Goal: Task Accomplishment & Management: Manage account settings

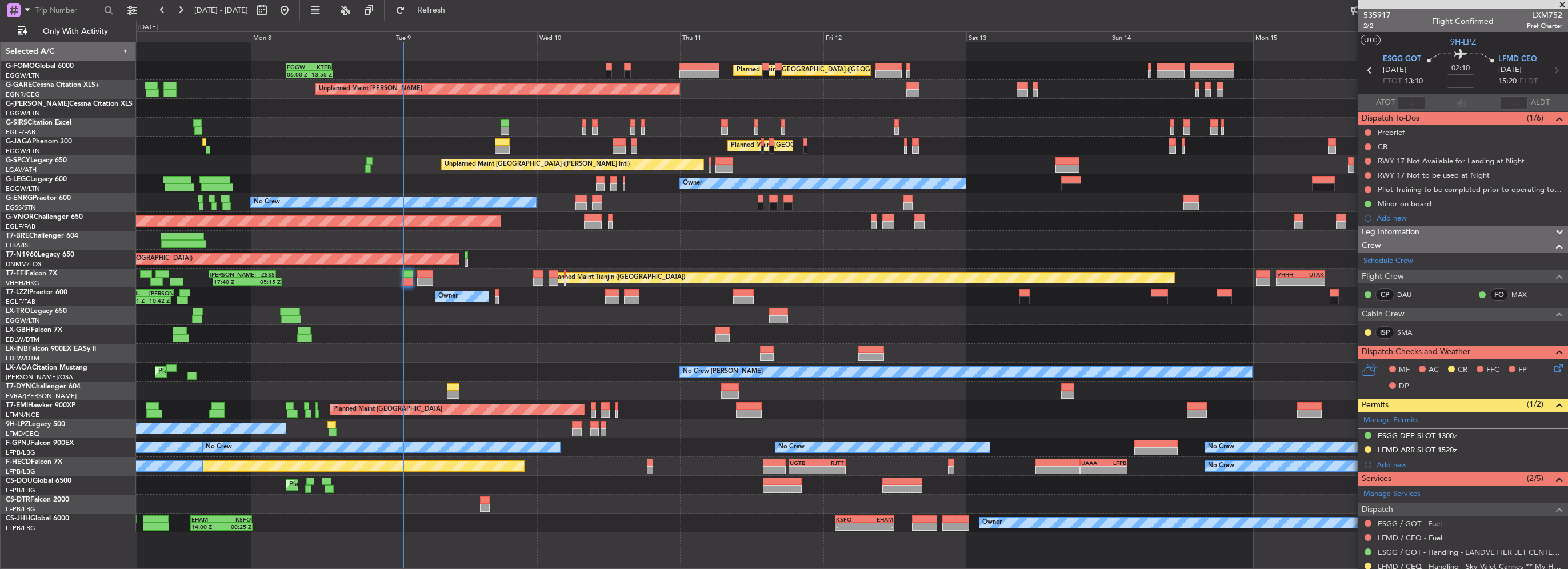
scroll to position [128, 0]
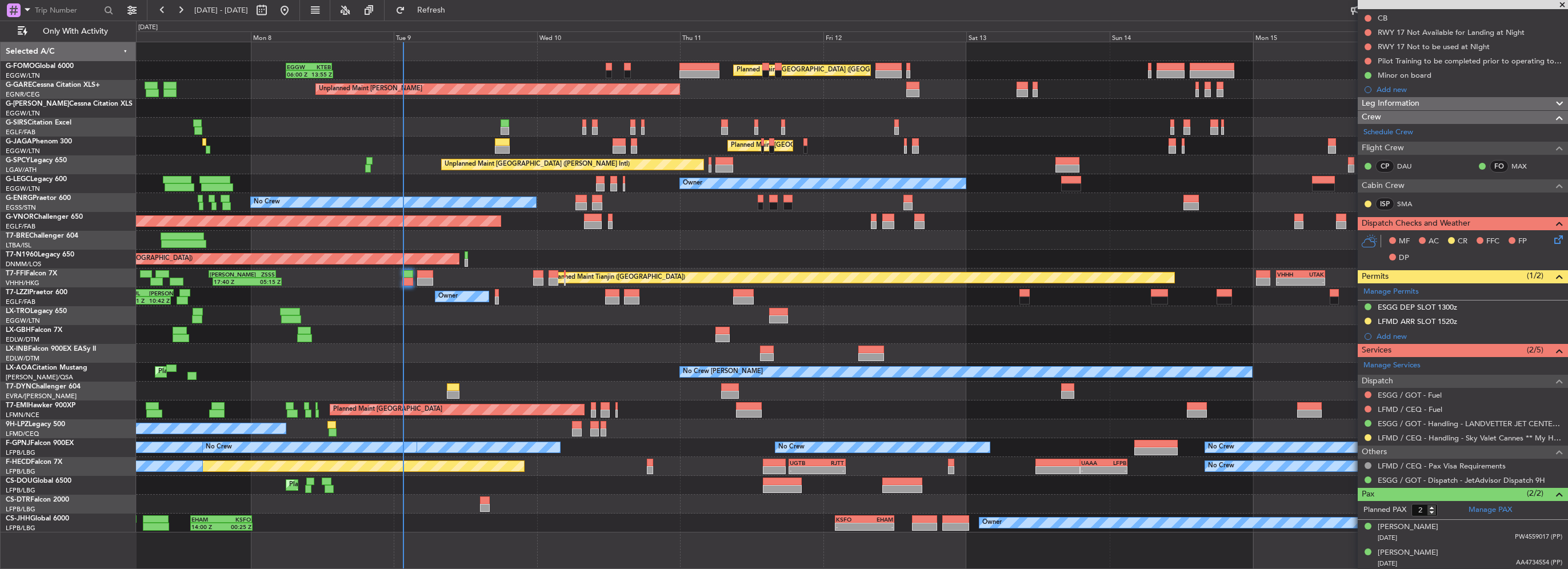
click at [422, 10] on fb-refresh-button "Refresh" at bounding box center [425, 10] width 80 height 21
click at [429, 11] on button "Refresh" at bounding box center [425, 10] width 68 height 18
click at [456, 9] on span "Refresh" at bounding box center [432, 10] width 48 height 8
click at [456, 6] on span "Refresh" at bounding box center [432, 10] width 48 height 8
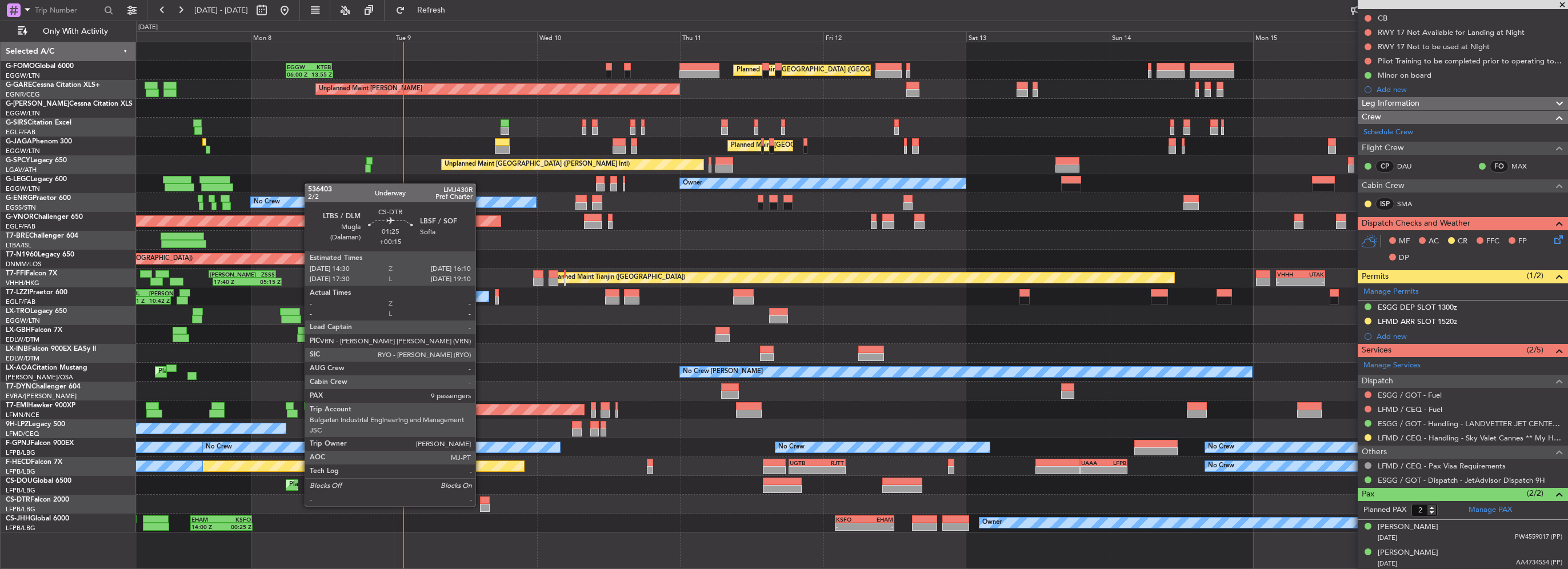
click at [481, 505] on div at bounding box center [485, 508] width 10 height 8
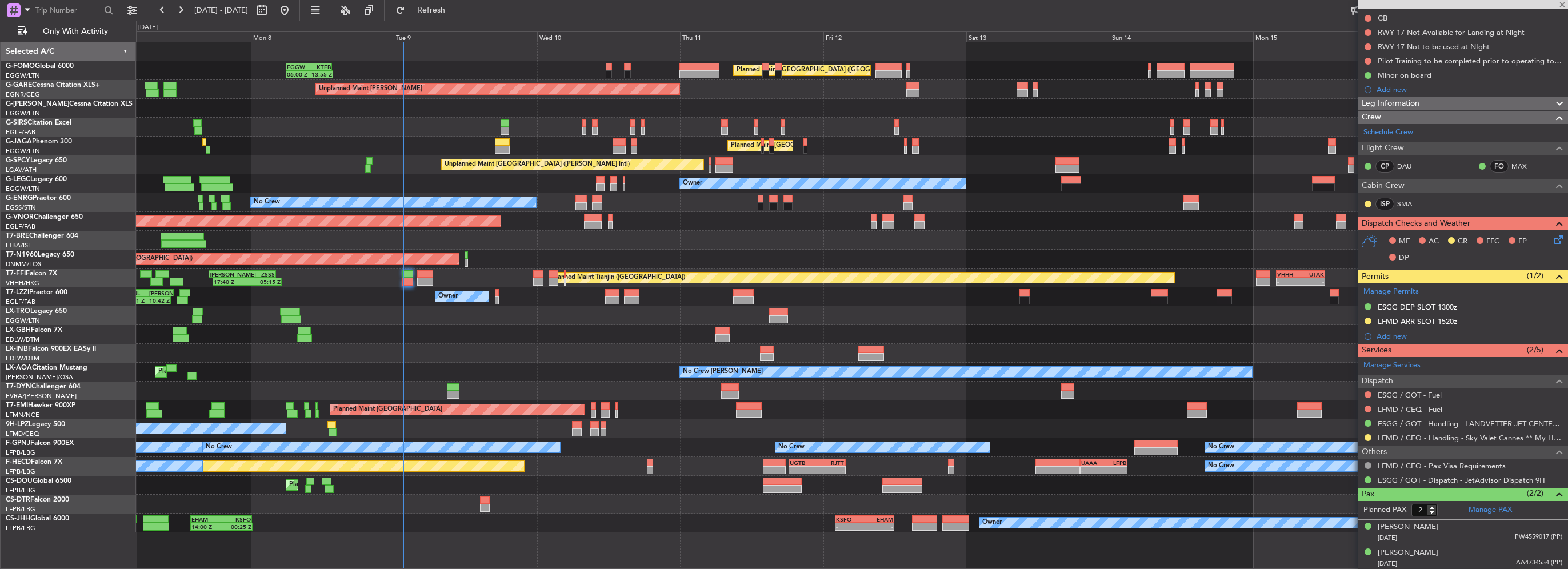
type input "+00:15"
type input "9"
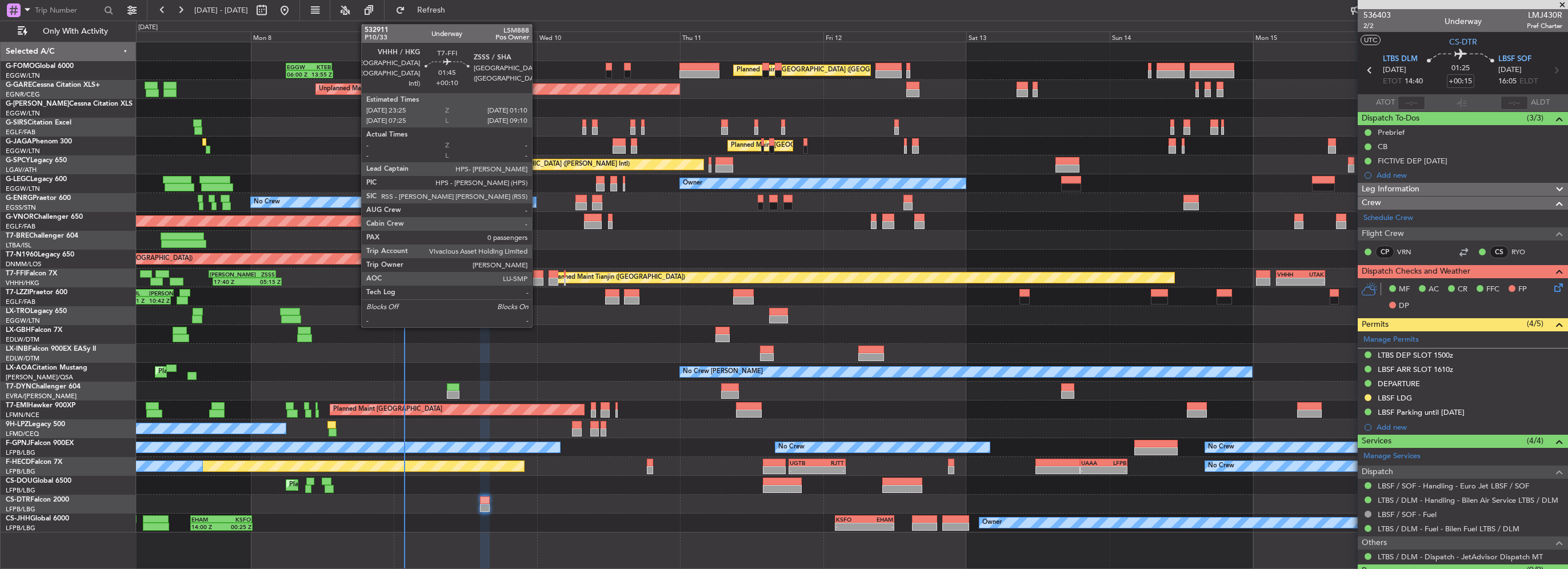
click at [537, 278] on div at bounding box center [538, 281] width 11 height 8
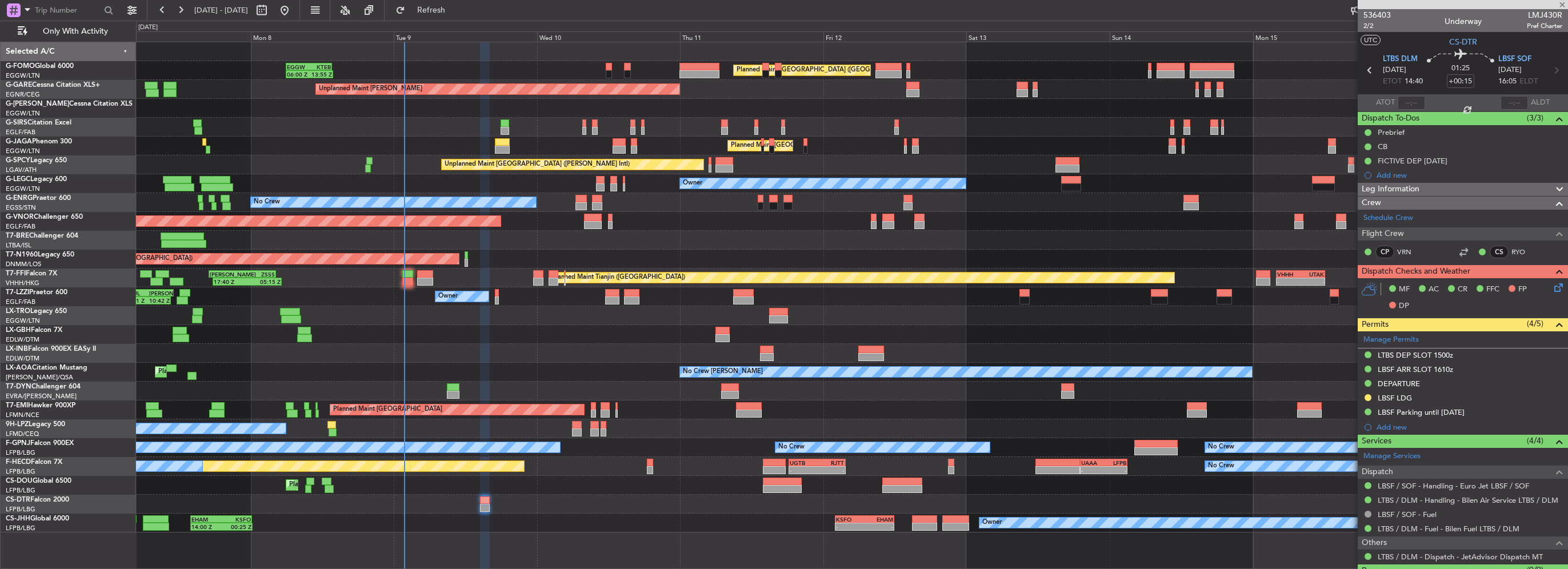
type input "+00:10"
type input "0"
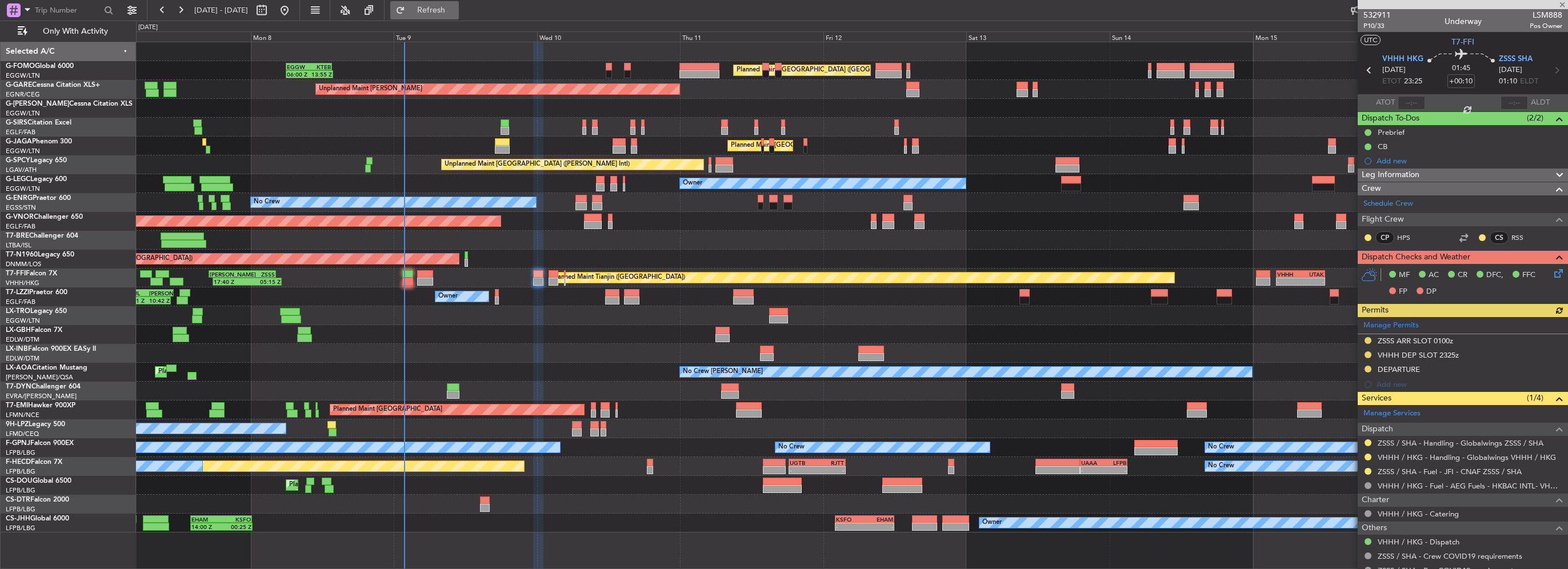
click at [446, 15] on button "Refresh" at bounding box center [425, 10] width 68 height 18
click at [471, 21] on fb-flight-board "07 Sep 2025 - 17 Sep 2025 Refresh Quick Links Only With Activity Planned Maint …" at bounding box center [784, 289] width 1568 height 560
click at [456, 12] on span "Refresh" at bounding box center [432, 10] width 48 height 8
click at [456, 12] on span "Refreshing..." at bounding box center [432, 10] width 48 height 8
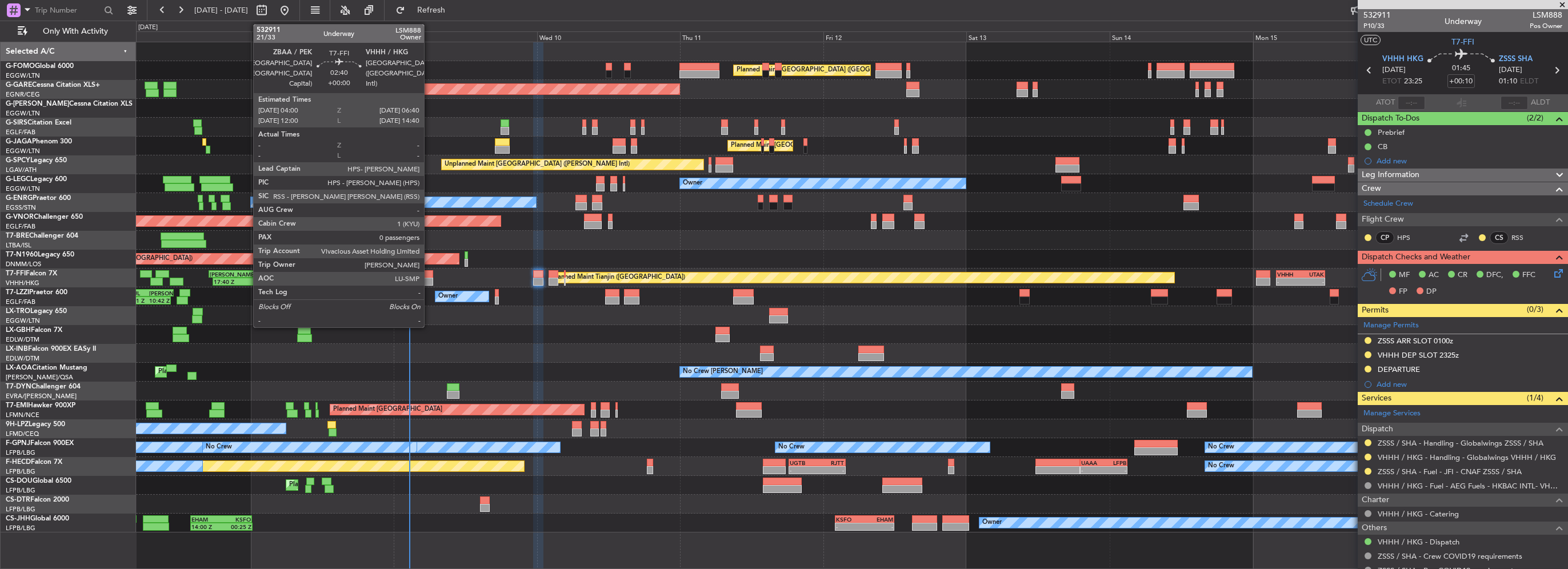
click at [420, 275] on div at bounding box center [425, 274] width 16 height 8
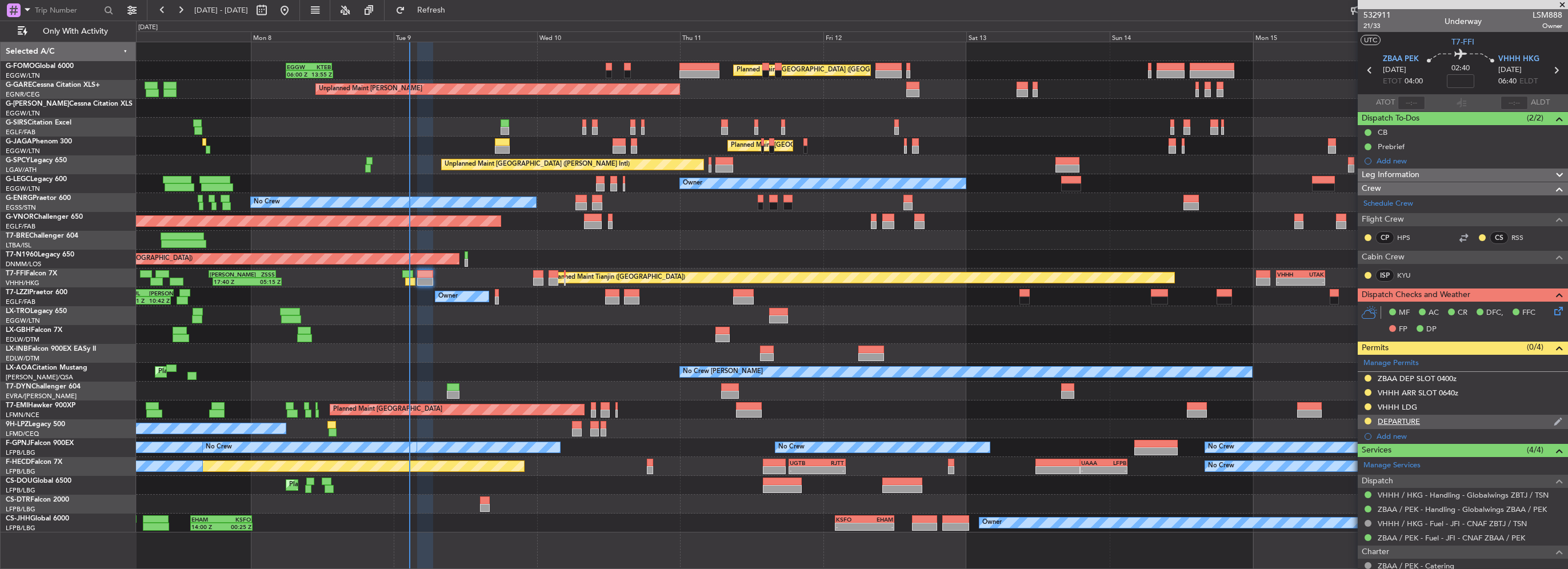
click at [1417, 418] on div "DEPARTURE" at bounding box center [1399, 420] width 42 height 9
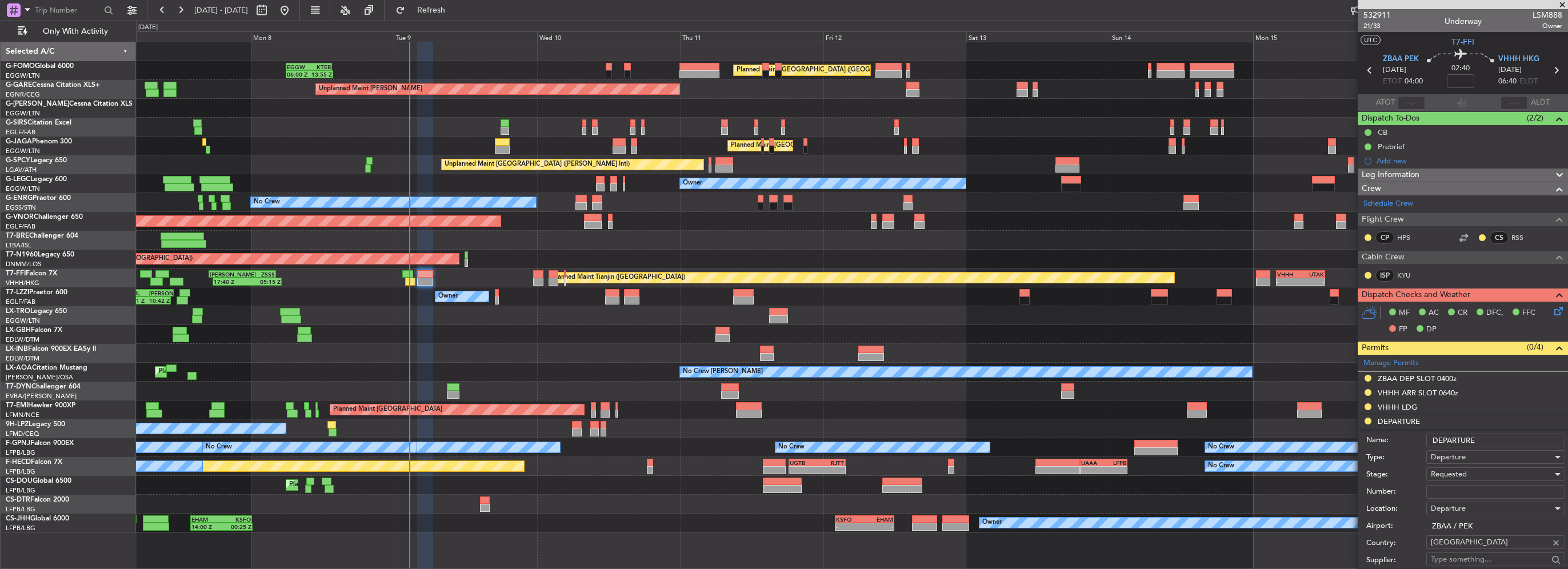
click at [1461, 495] on input "Number:" at bounding box center [1495, 492] width 139 height 14
paste input "CAD/D0909LYP01"
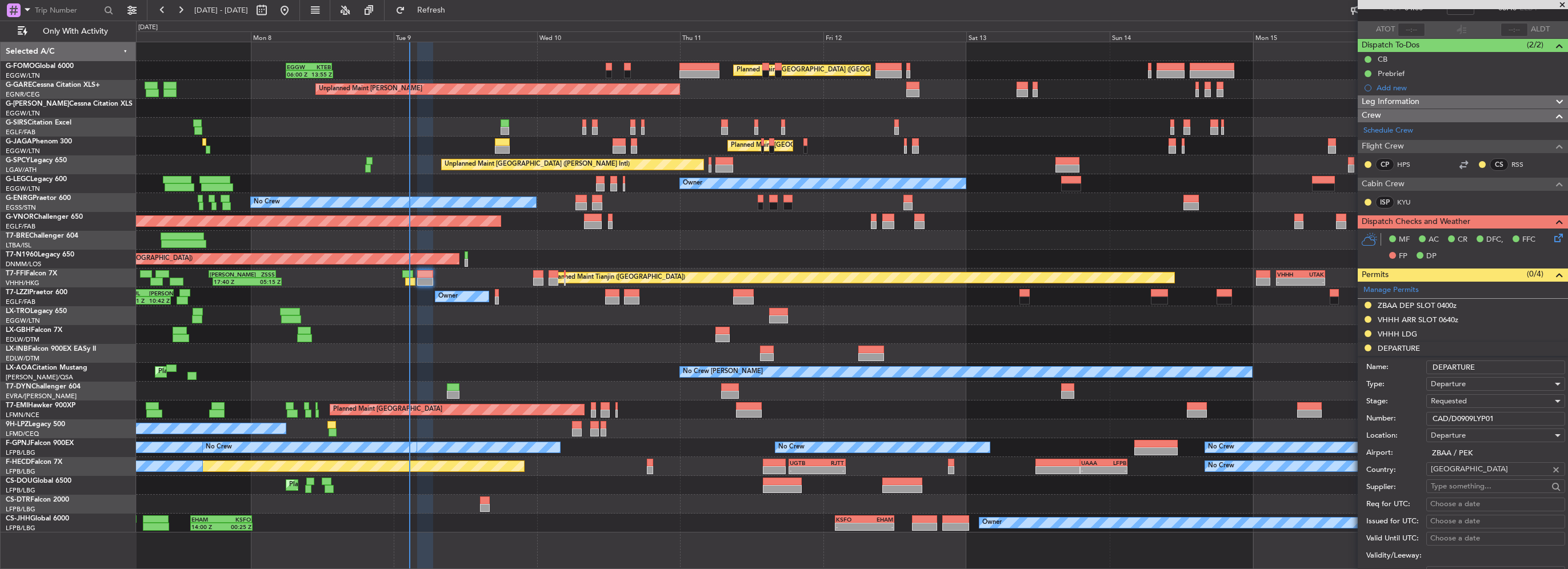
scroll to position [171, 0]
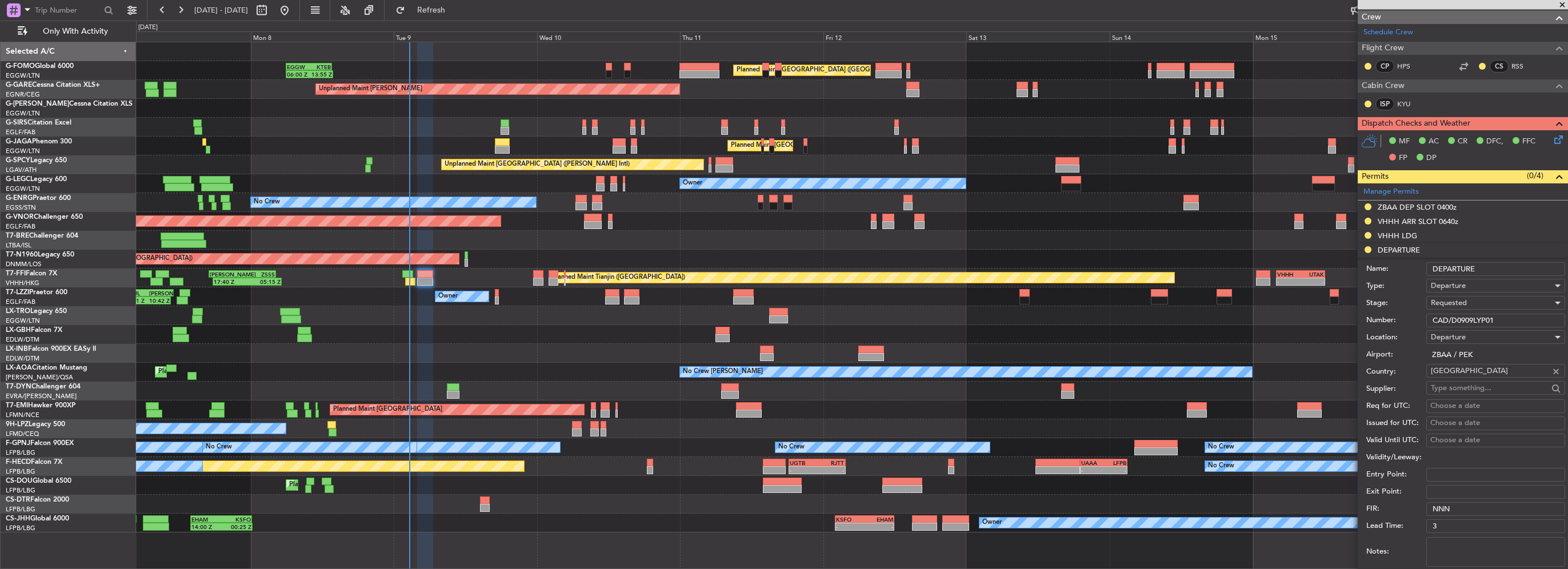
type input "CAD/D0909LYP01"
click at [1482, 304] on div "Requested" at bounding box center [1492, 302] width 121 height 17
click at [1469, 386] on span "Received OK" at bounding box center [1492, 389] width 120 height 17
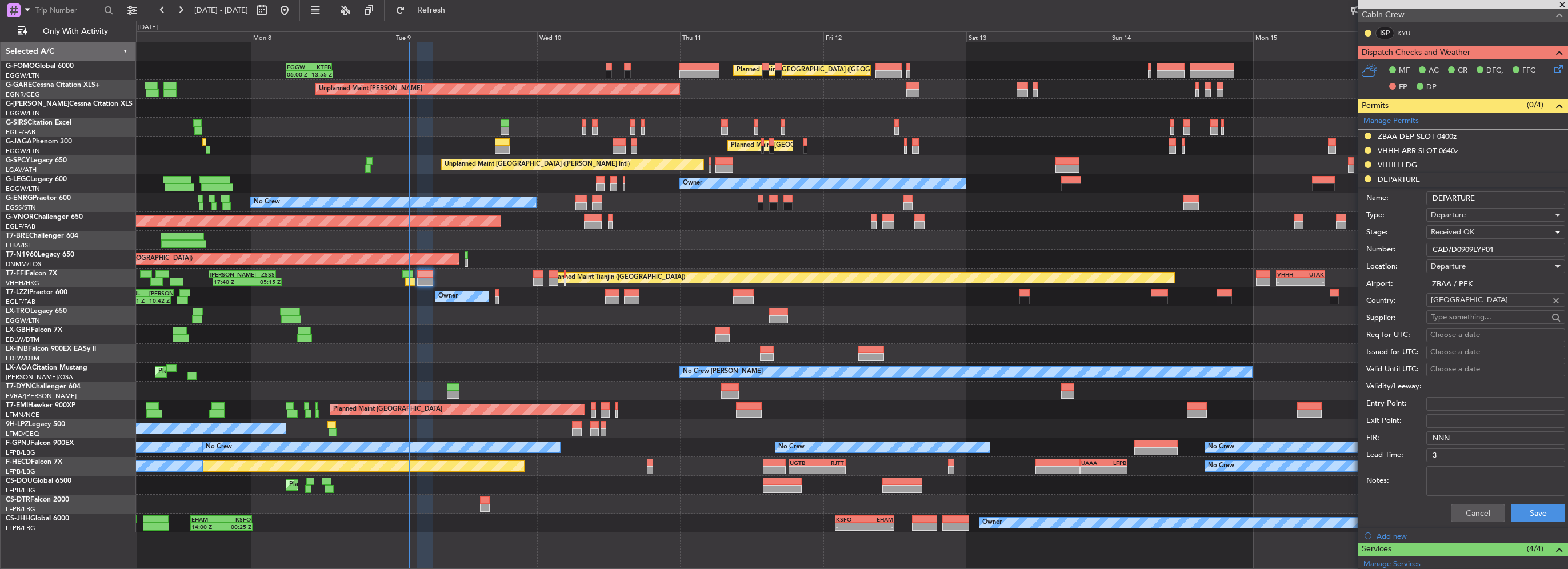
scroll to position [286, 0]
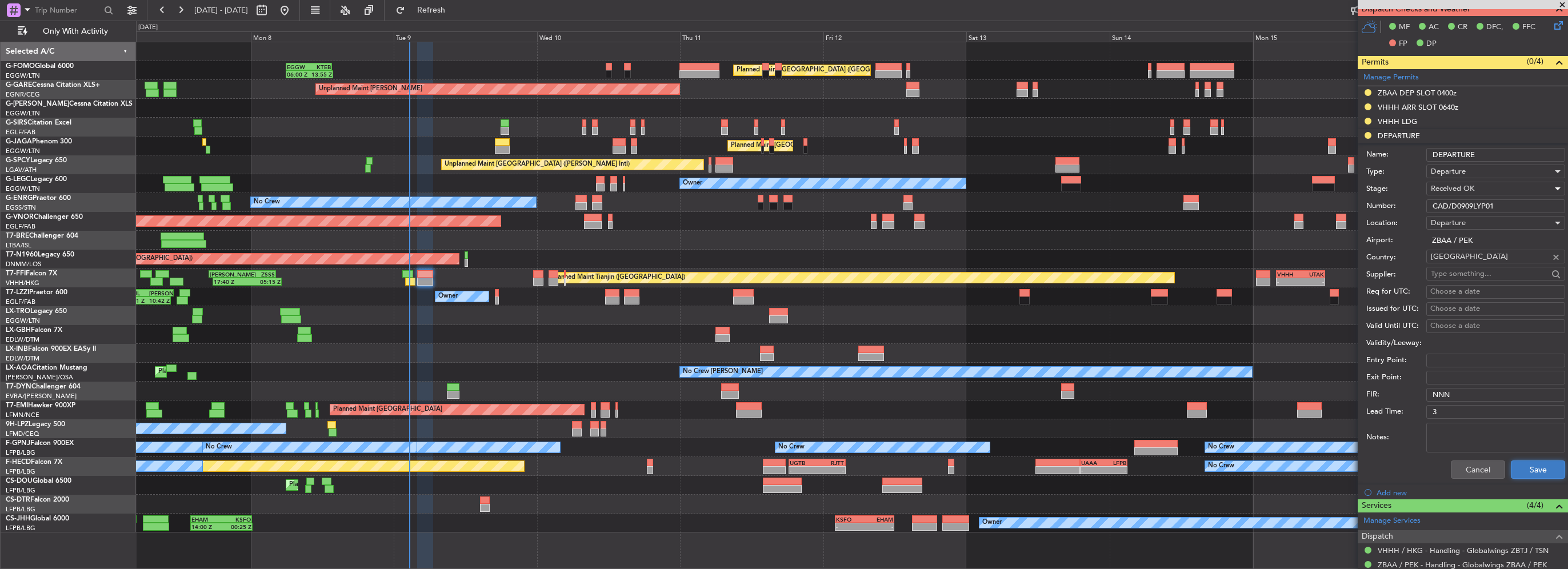
click at [1511, 463] on button "Save" at bounding box center [1538, 469] width 54 height 18
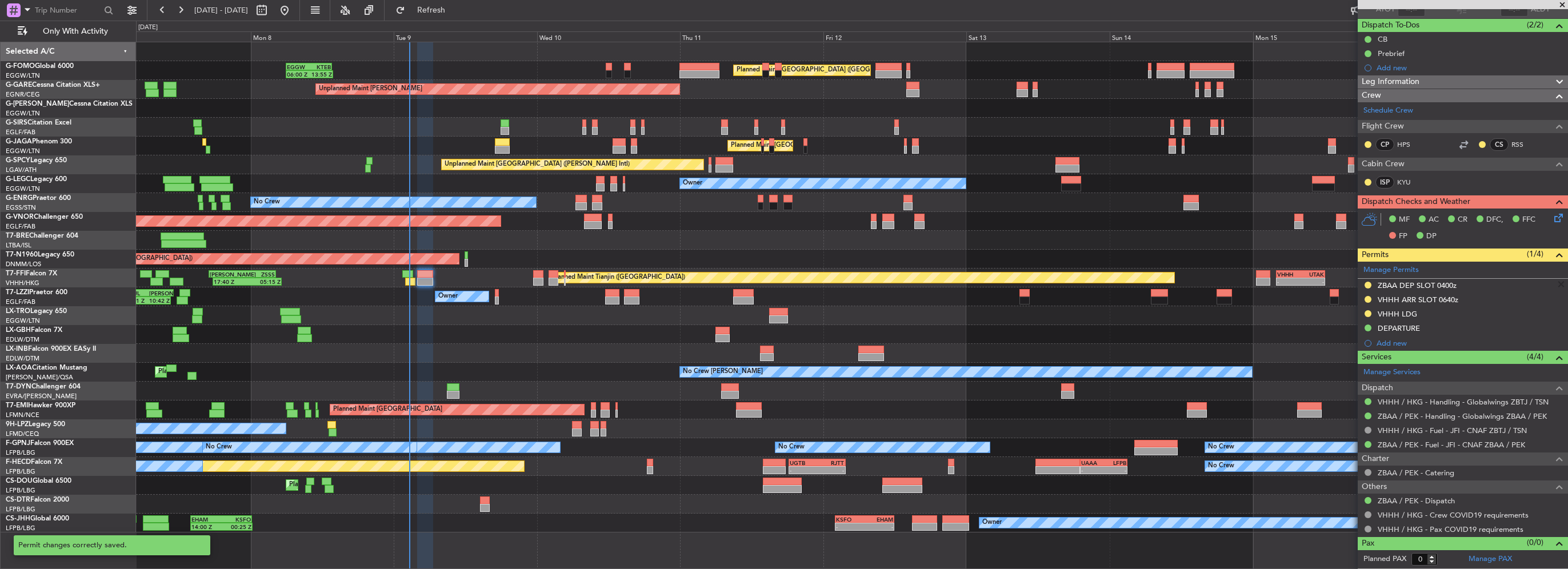
scroll to position [91, 0]
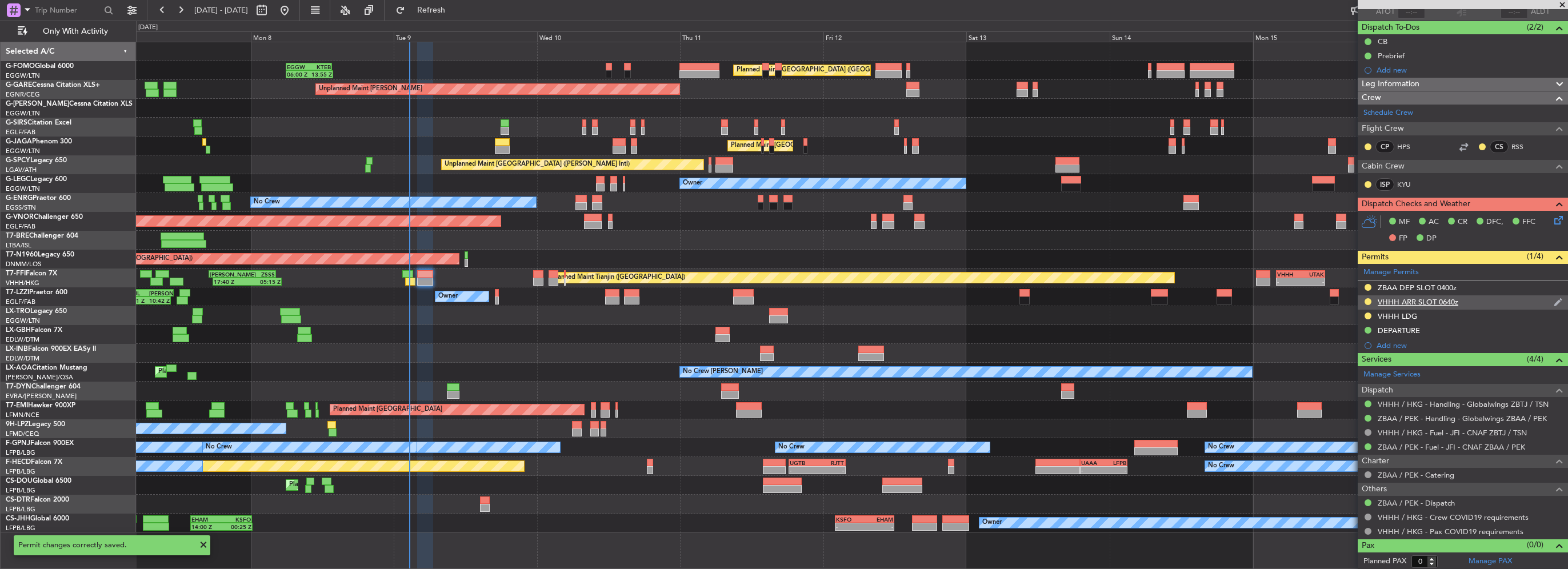
click at [1444, 302] on div "VHHH ARR SLOT 0640z" at bounding box center [1418, 302] width 80 height 9
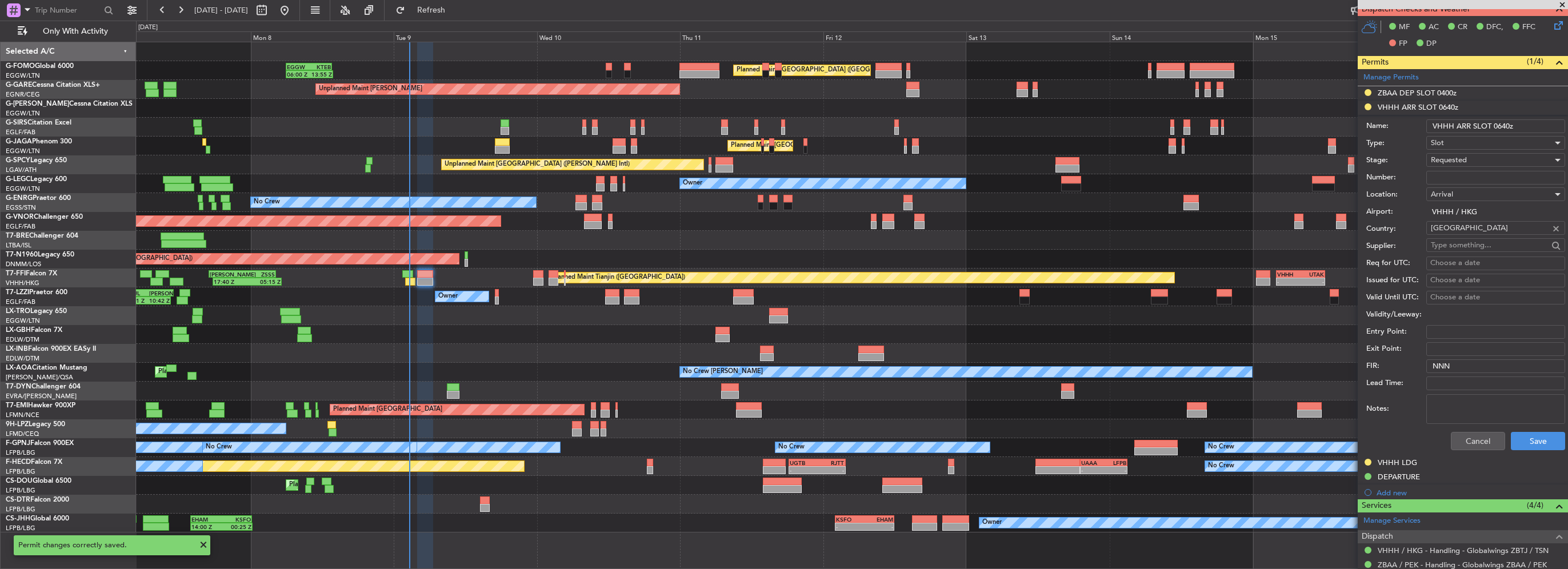
click at [1466, 178] on input "Number:" at bounding box center [1495, 178] width 139 height 14
paste input "VHHHAGN0531000"
type input "VHHHAGN0531000"
click at [1465, 158] on span "Requested" at bounding box center [1449, 160] width 36 height 10
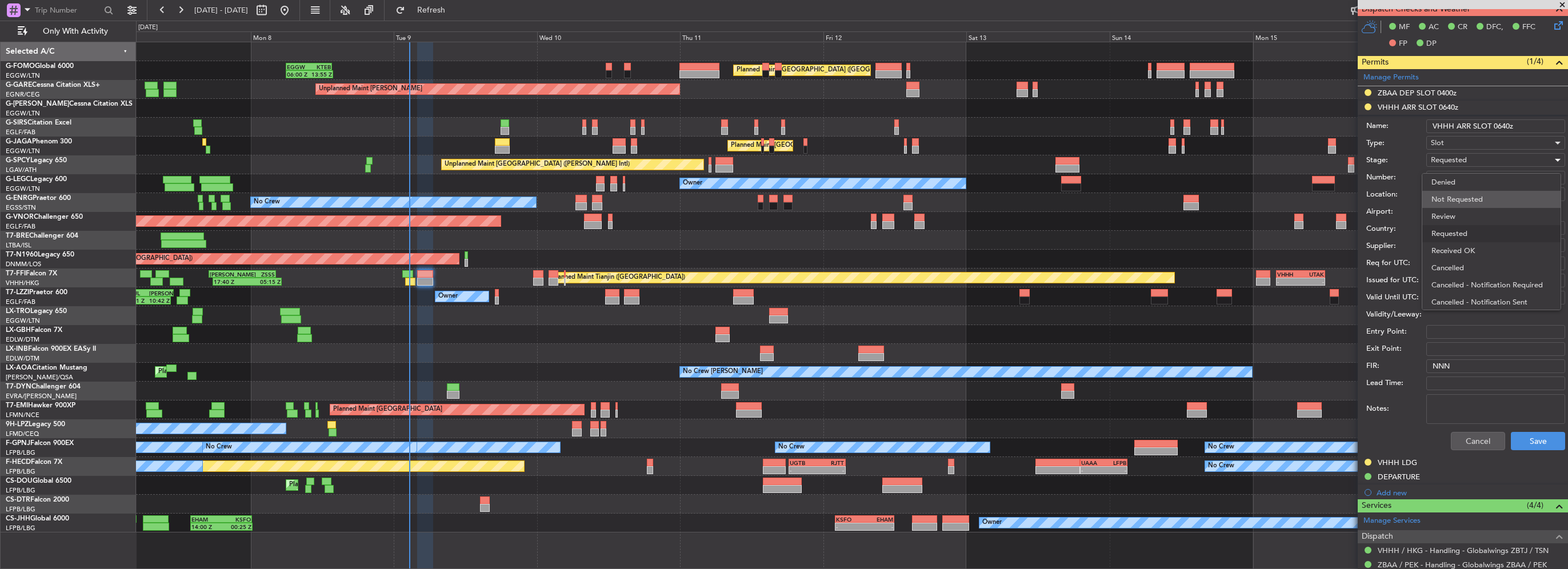
scroll to position [4, 0]
click at [1461, 248] on span "Received OK" at bounding box center [1492, 246] width 120 height 17
click at [1545, 438] on button "Save" at bounding box center [1538, 441] width 54 height 18
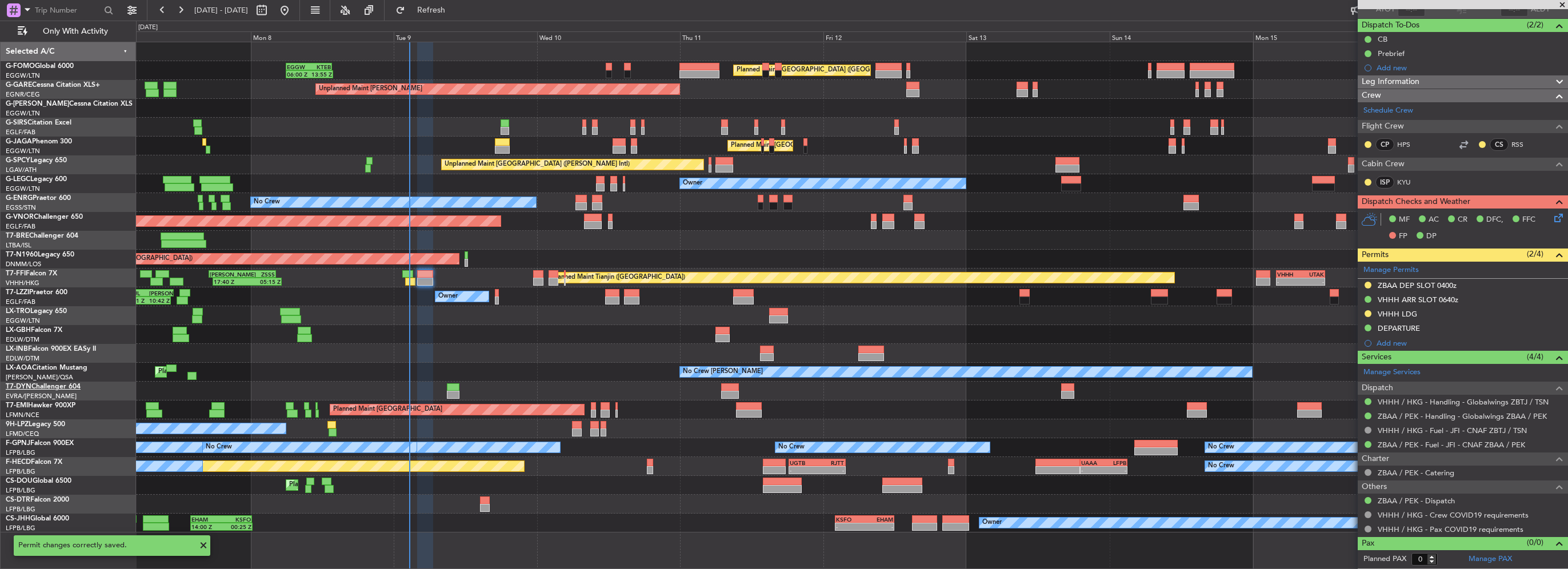
scroll to position [91, 0]
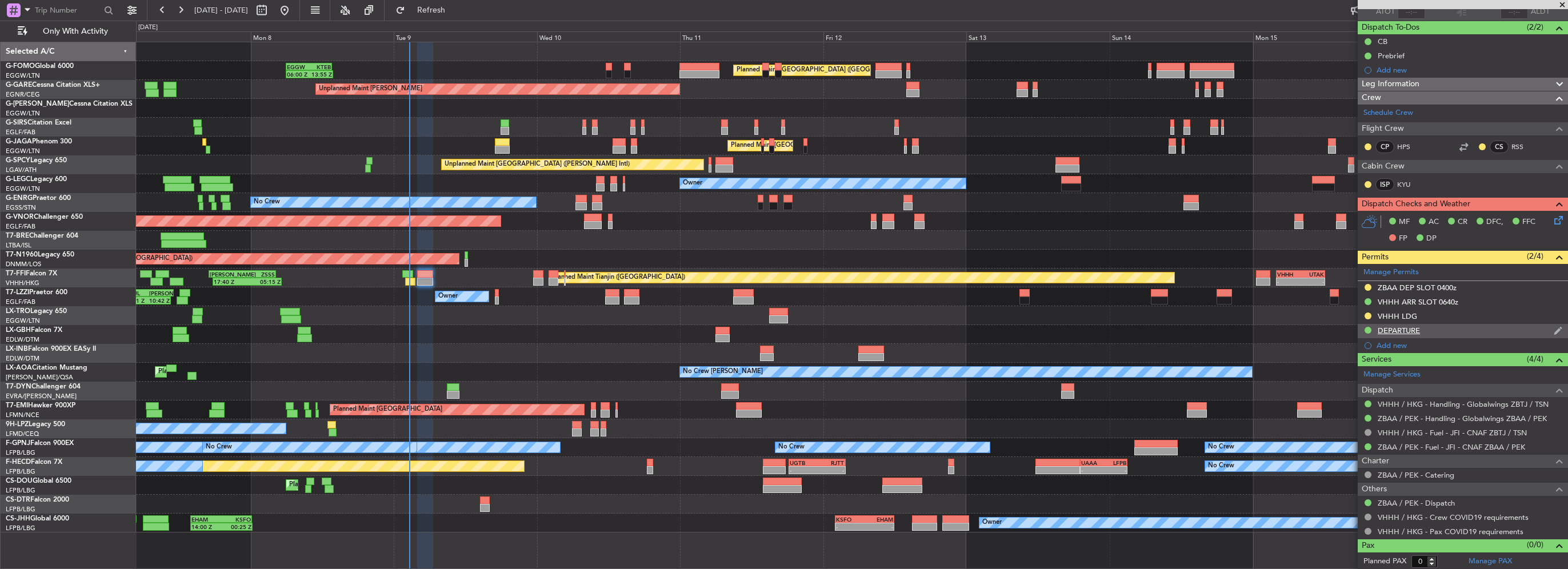
drag, startPoint x: 1403, startPoint y: 315, endPoint x: 1478, endPoint y: 336, distance: 77.9
click at [1403, 315] on mat-tooltip-component "VHHH ARR SLOT 0640z" at bounding box center [1417, 321] width 88 height 30
click at [1438, 317] on div "VHHH LDG" at bounding box center [1463, 317] width 210 height 15
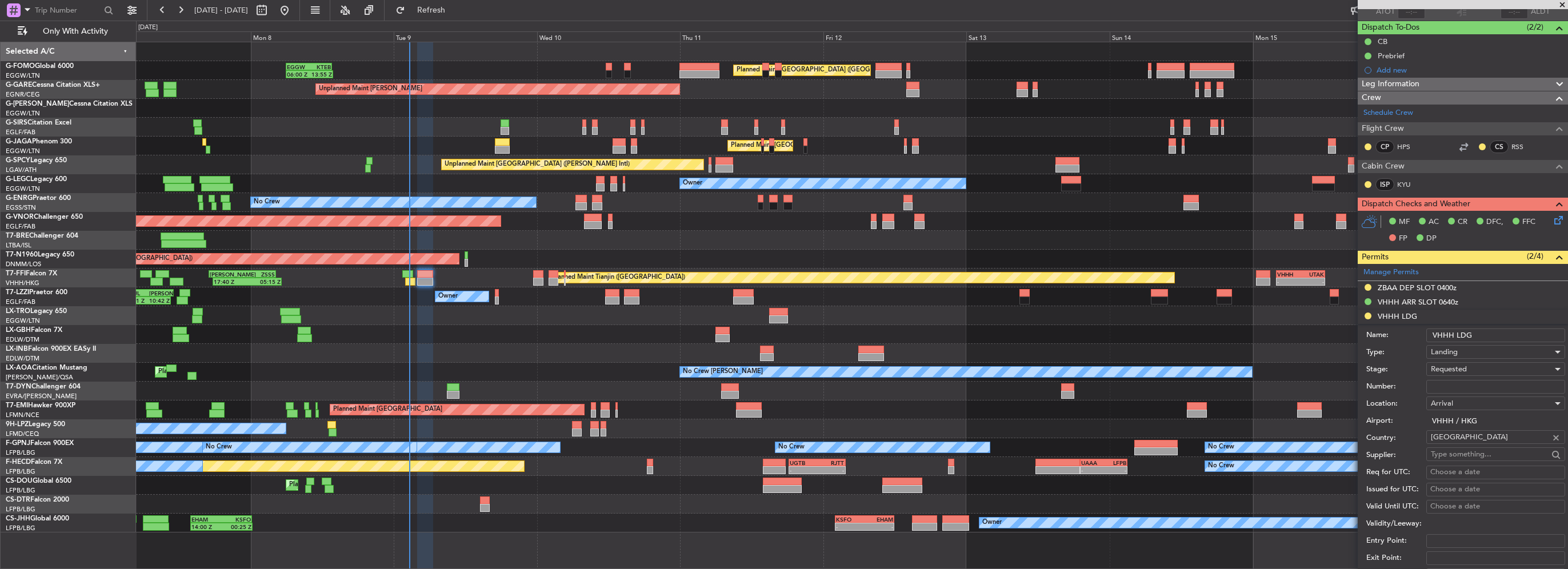
scroll to position [286, 0]
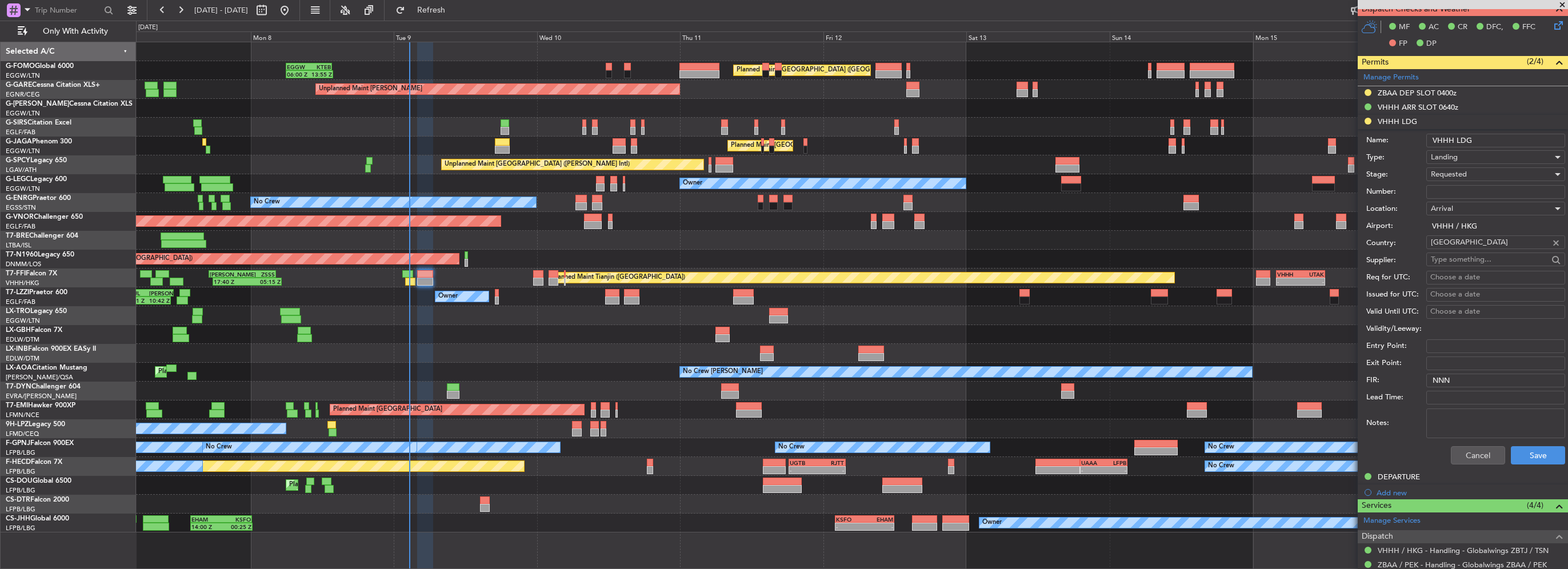
click at [1457, 191] on input "Number:" at bounding box center [1495, 192] width 139 height 14
paste input "861954"
type input "861954"
click at [1436, 217] on div "Airport: VHHH / HKG" at bounding box center [1466, 226] width 199 height 17
click at [1452, 173] on span "Requested" at bounding box center [1449, 174] width 36 height 10
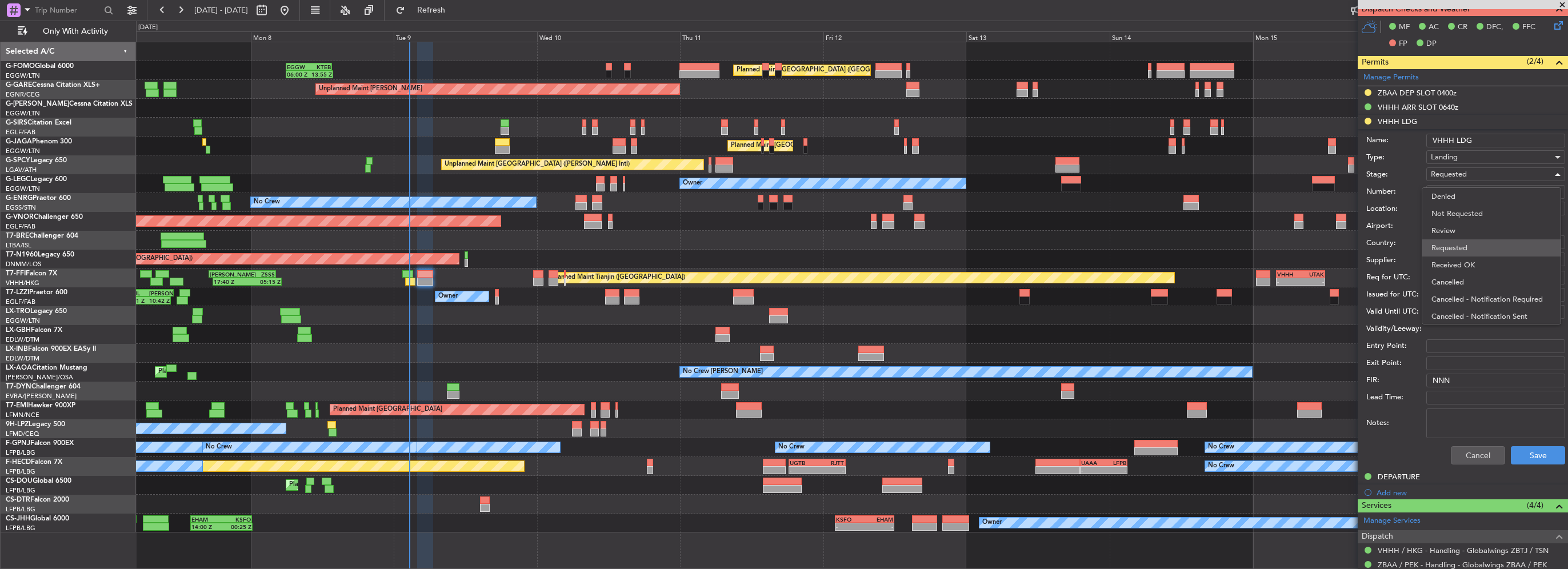
scroll to position [4, 0]
click at [1460, 258] on span "Received OK" at bounding box center [1492, 260] width 120 height 17
click at [1535, 455] on button "Save" at bounding box center [1538, 455] width 54 height 18
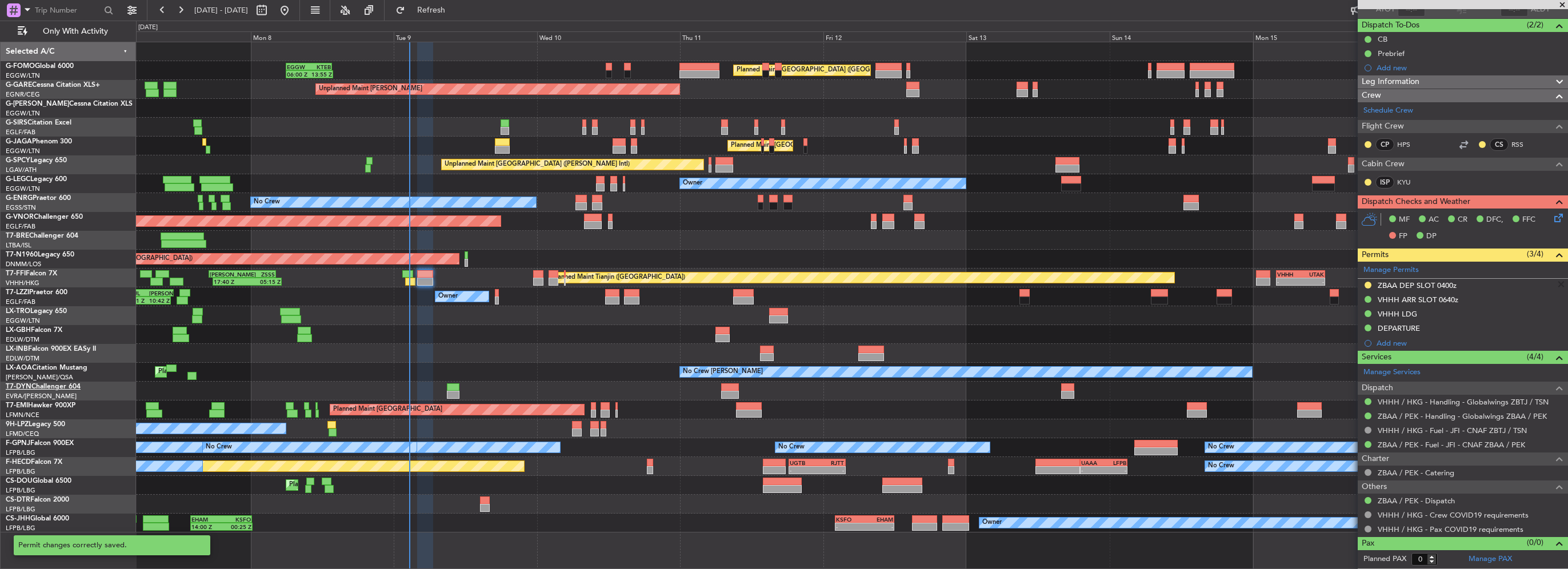
scroll to position [91, 0]
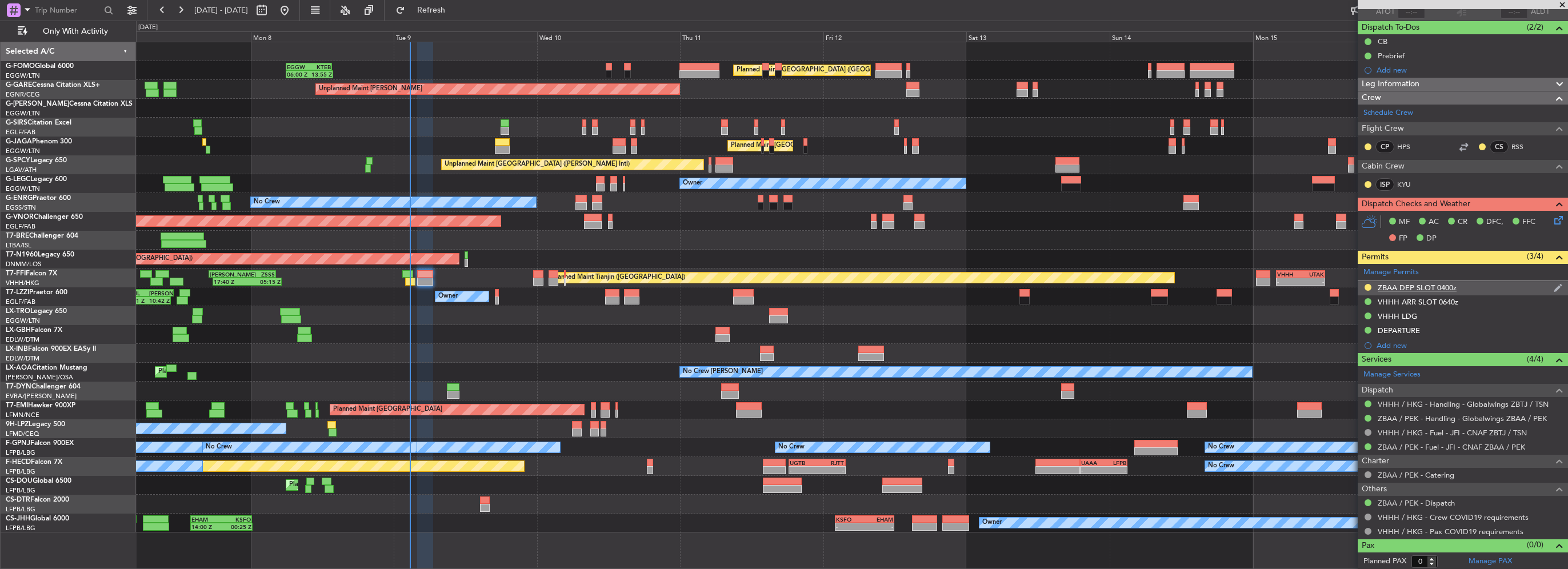
click at [1367, 283] on nimbus-traffic-light at bounding box center [1368, 288] width 9 height 11
click at [1366, 284] on button at bounding box center [1368, 287] width 7 height 7
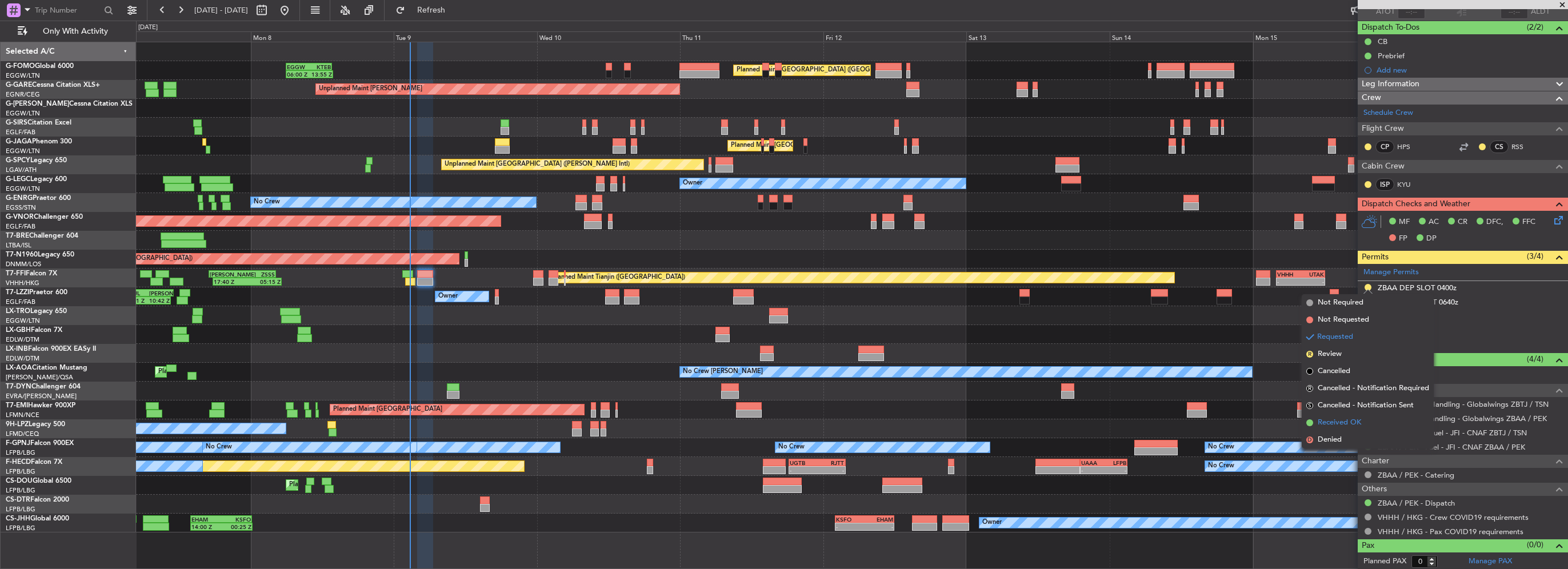
click at [1335, 420] on span "Received OK" at bounding box center [1340, 422] width 44 height 11
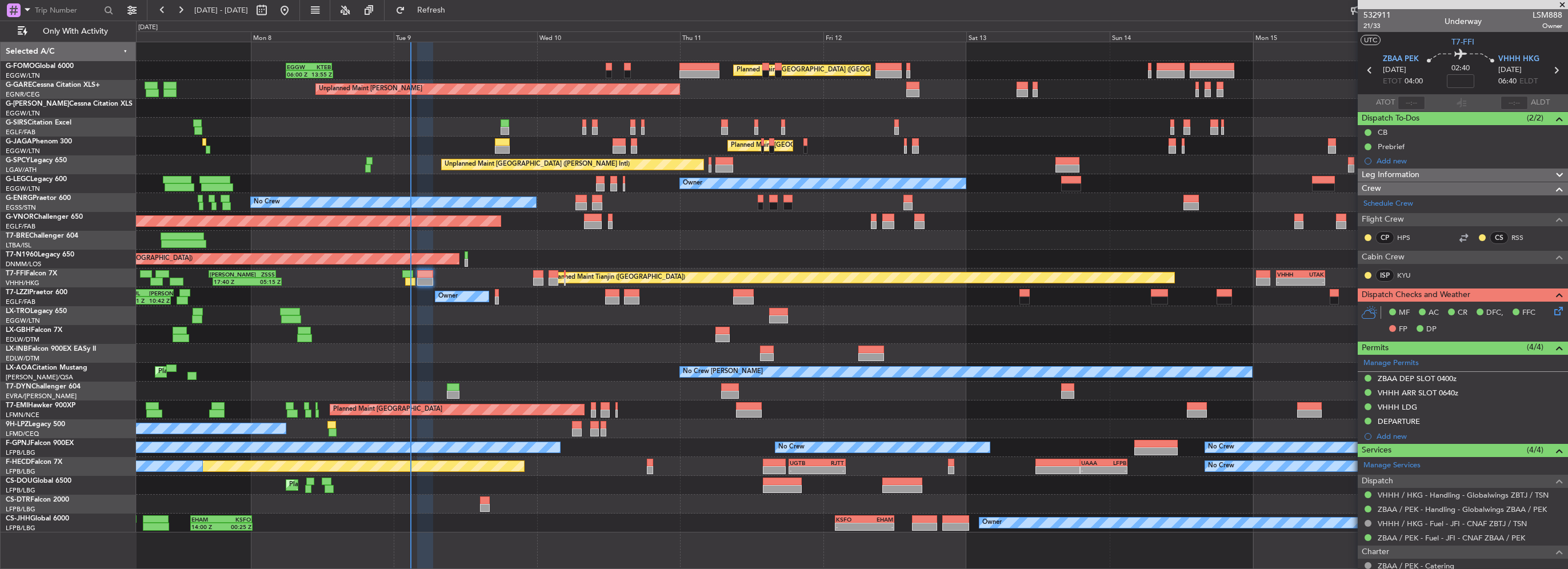
scroll to position [91, 0]
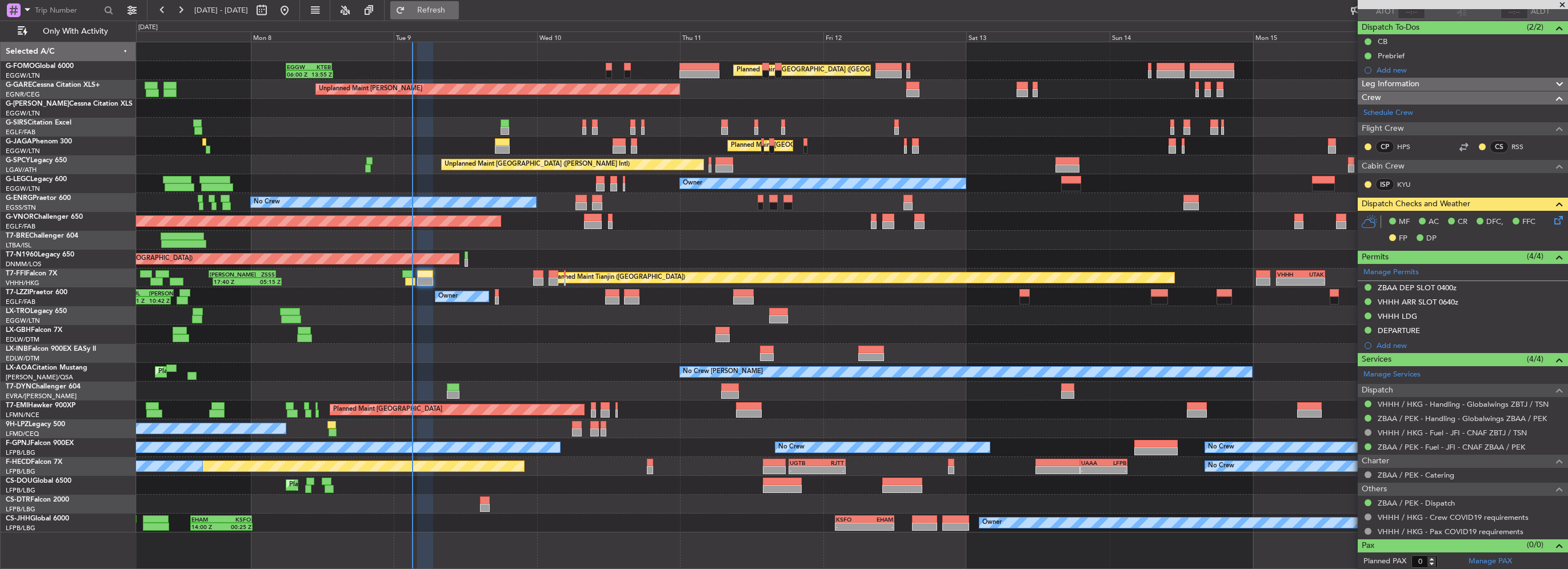
click at [459, 18] on button "Refresh" at bounding box center [425, 10] width 68 height 18
